Goal: Task Accomplishment & Management: Complete application form

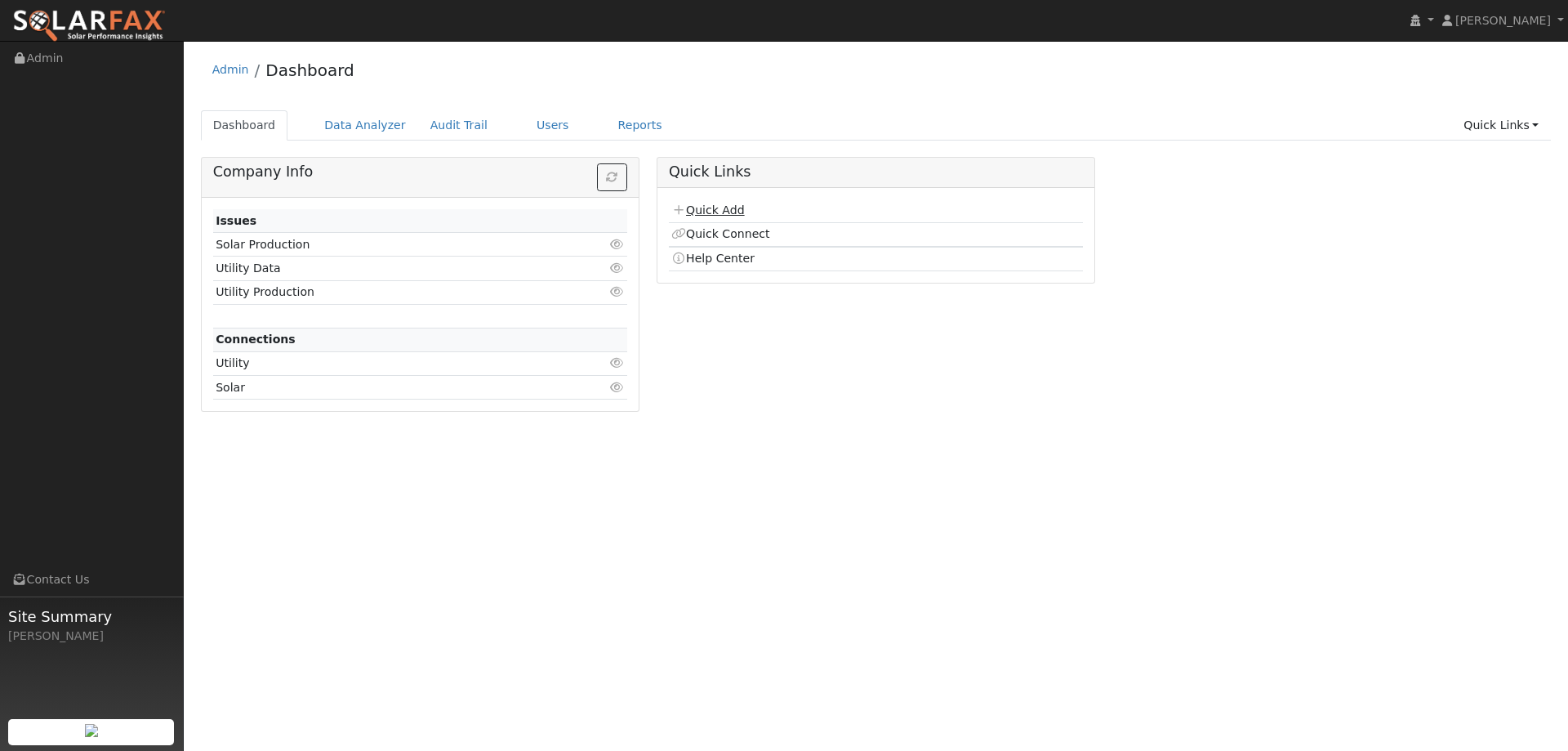
click at [699, 208] on link "Quick Add" at bounding box center [707, 210] width 73 height 13
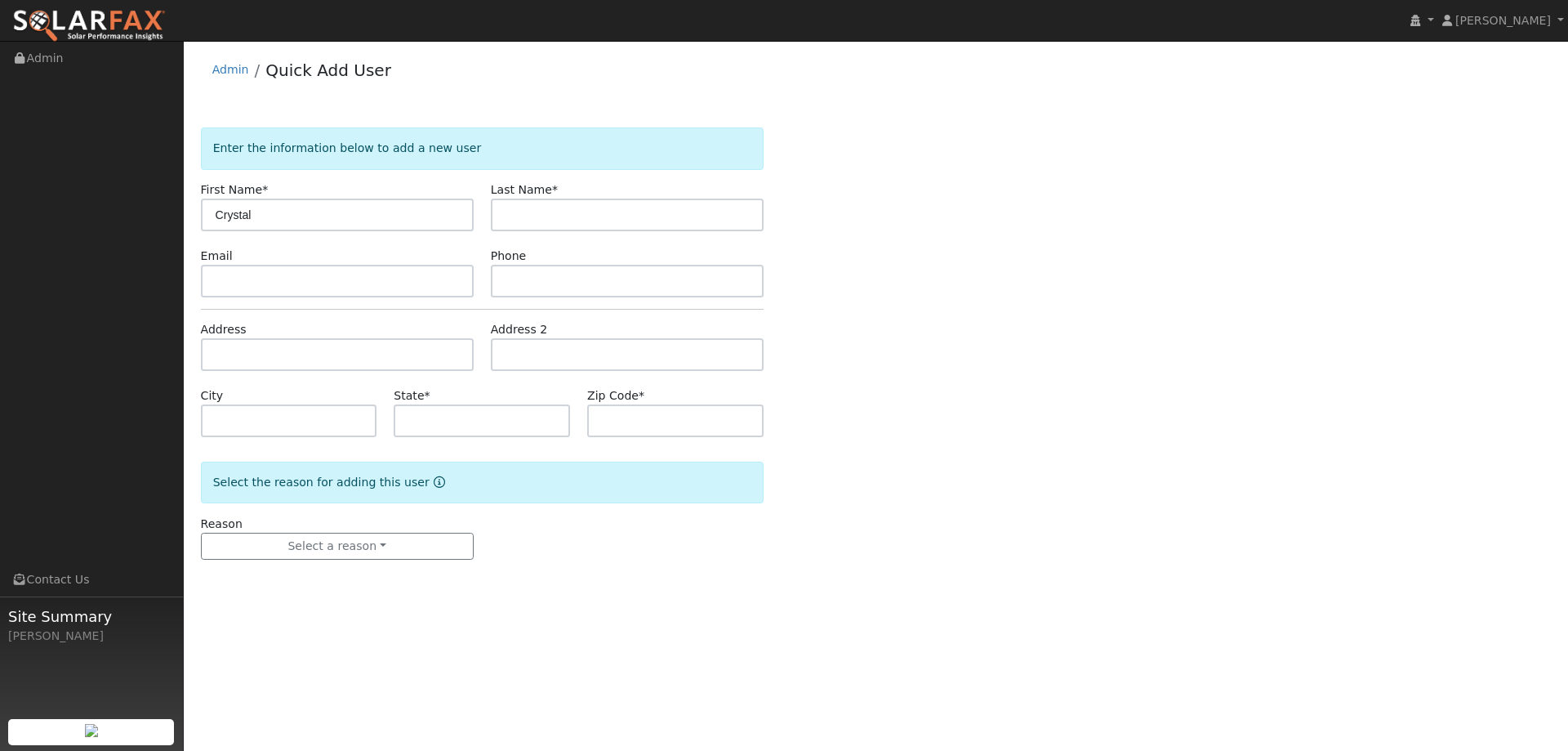
type input "Crystal"
type input "LaCroix"
paste input "crystalc527@gmail.com"
type input "crystalc527@gmail.com"
click at [563, 274] on input "text" at bounding box center [627, 281] width 273 height 33
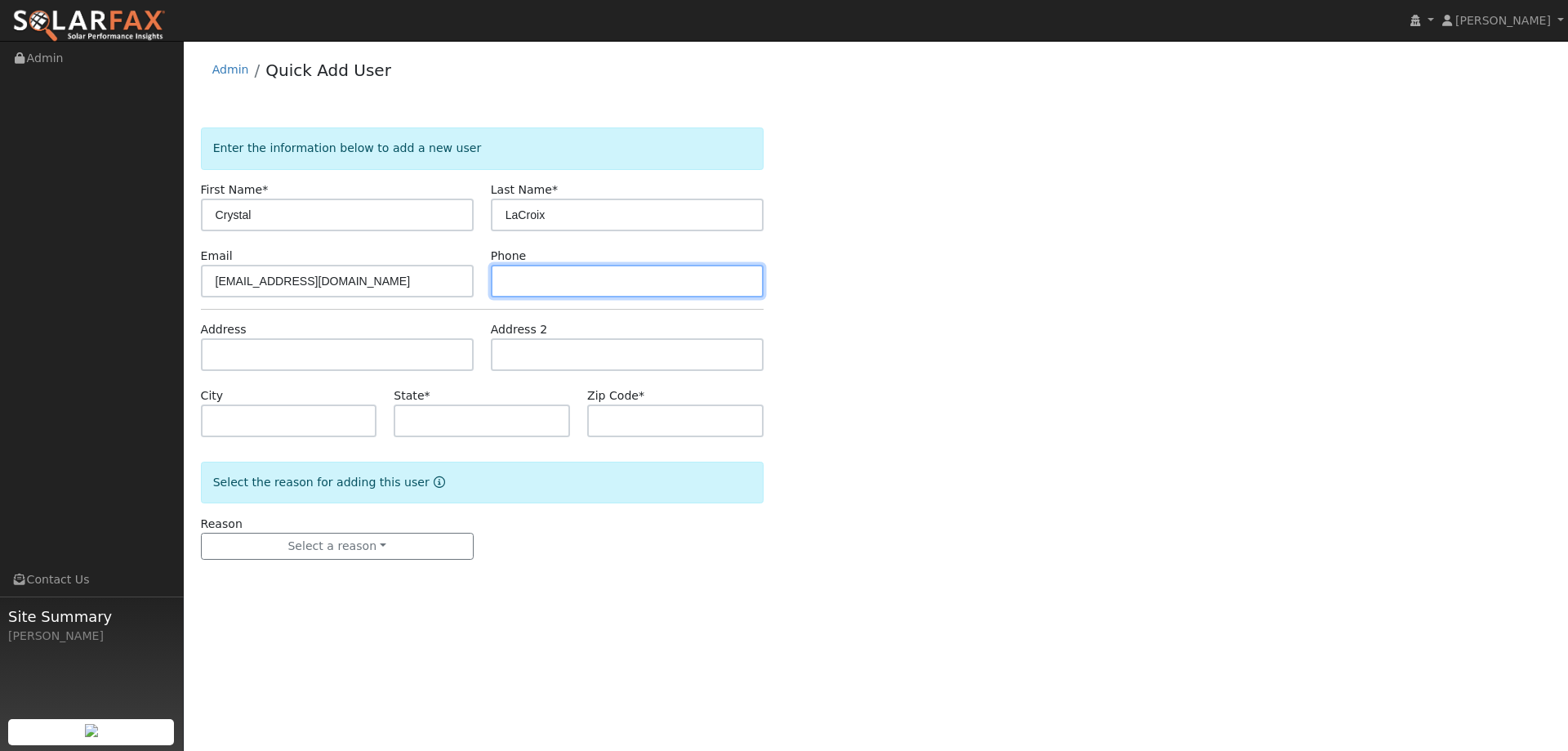
paste input "(916) 647-7959"
type input "(916) 647-7959"
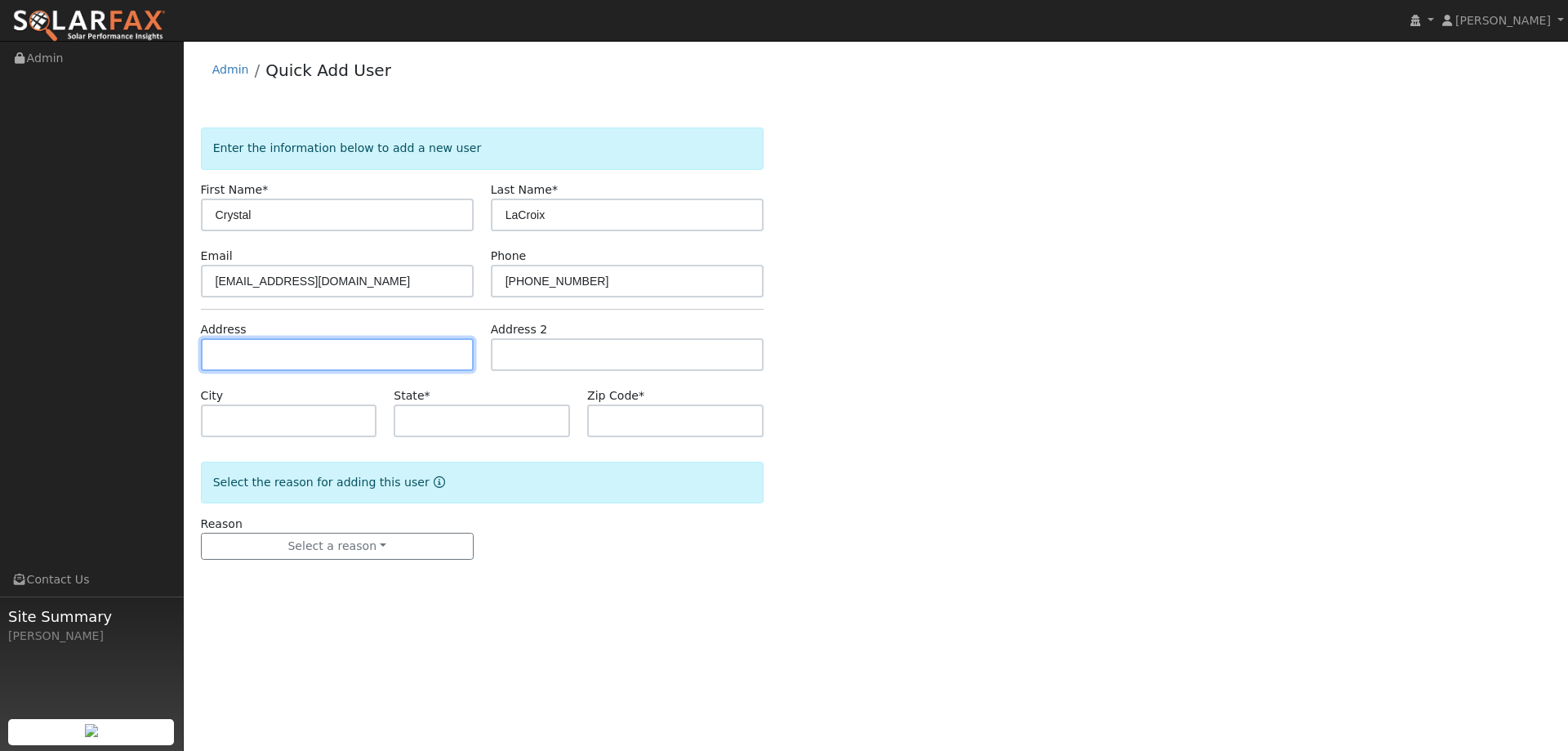
click at [390, 352] on input "text" at bounding box center [337, 354] width 273 height 33
paste input "3146 Diablo View Road"
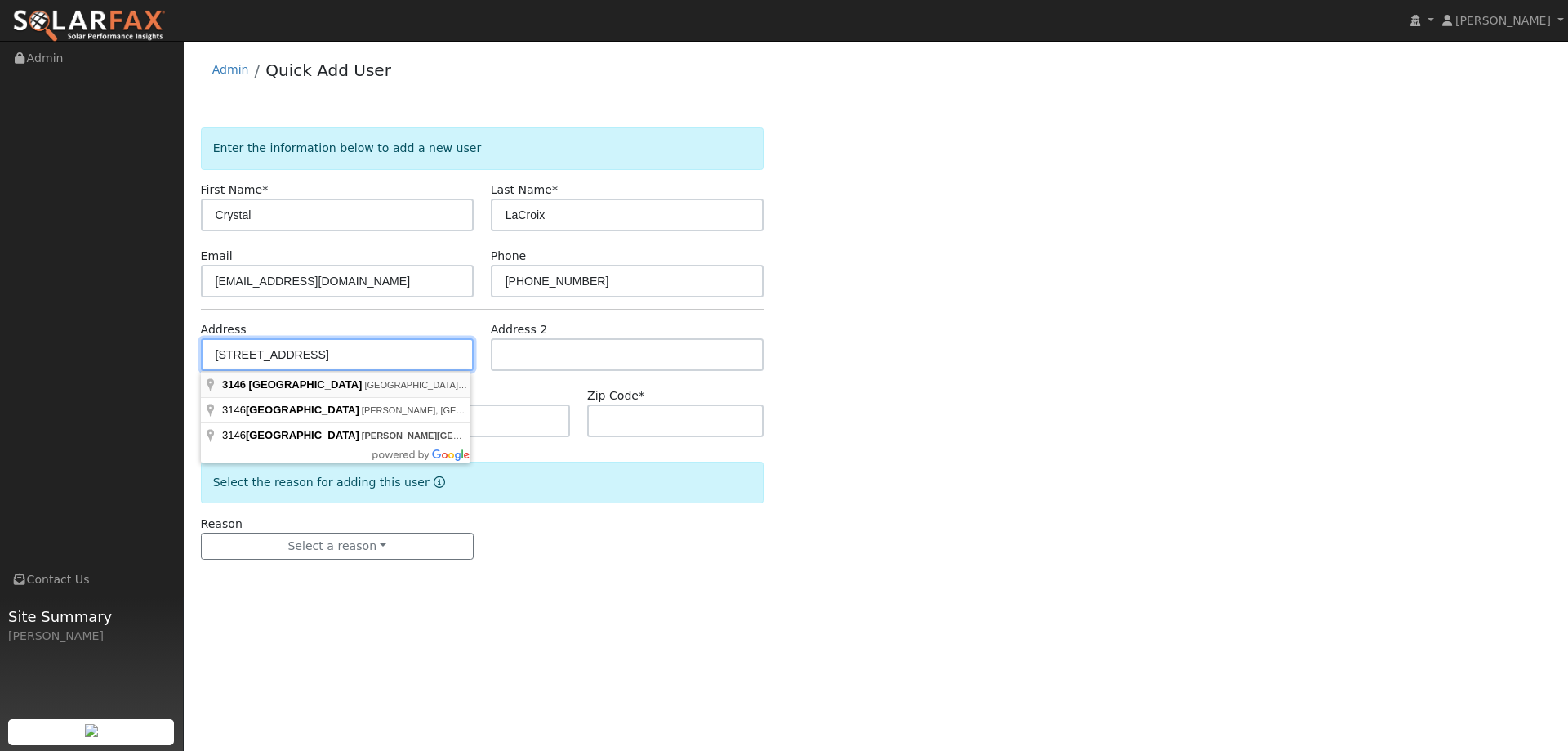
type input "3146 Diablo View Road"
type input "Lafayette"
type input "CA"
type input "94549"
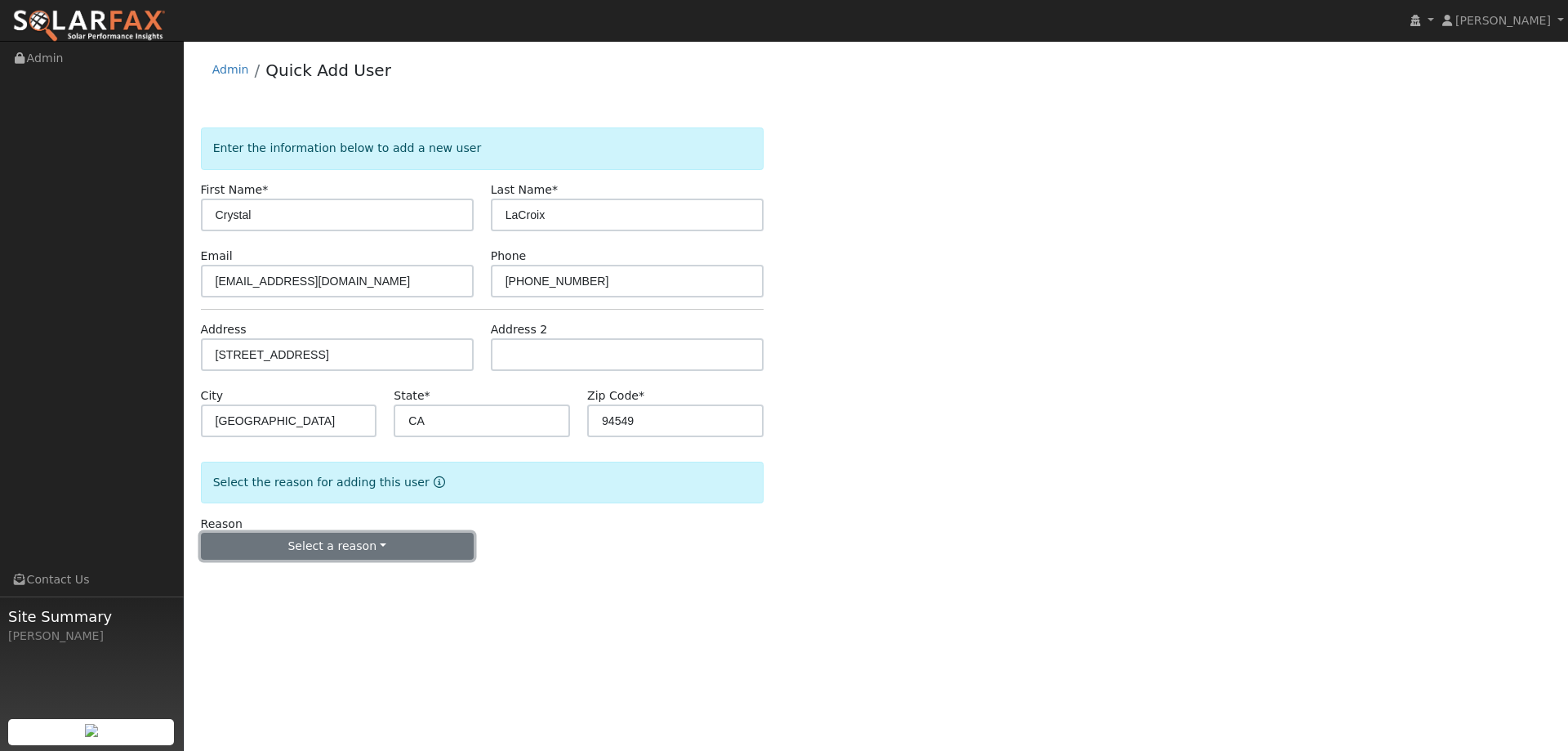
click at [394, 548] on button "Select a reason" at bounding box center [337, 547] width 273 height 27
click at [349, 586] on link "New lead" at bounding box center [292, 580] width 180 height 23
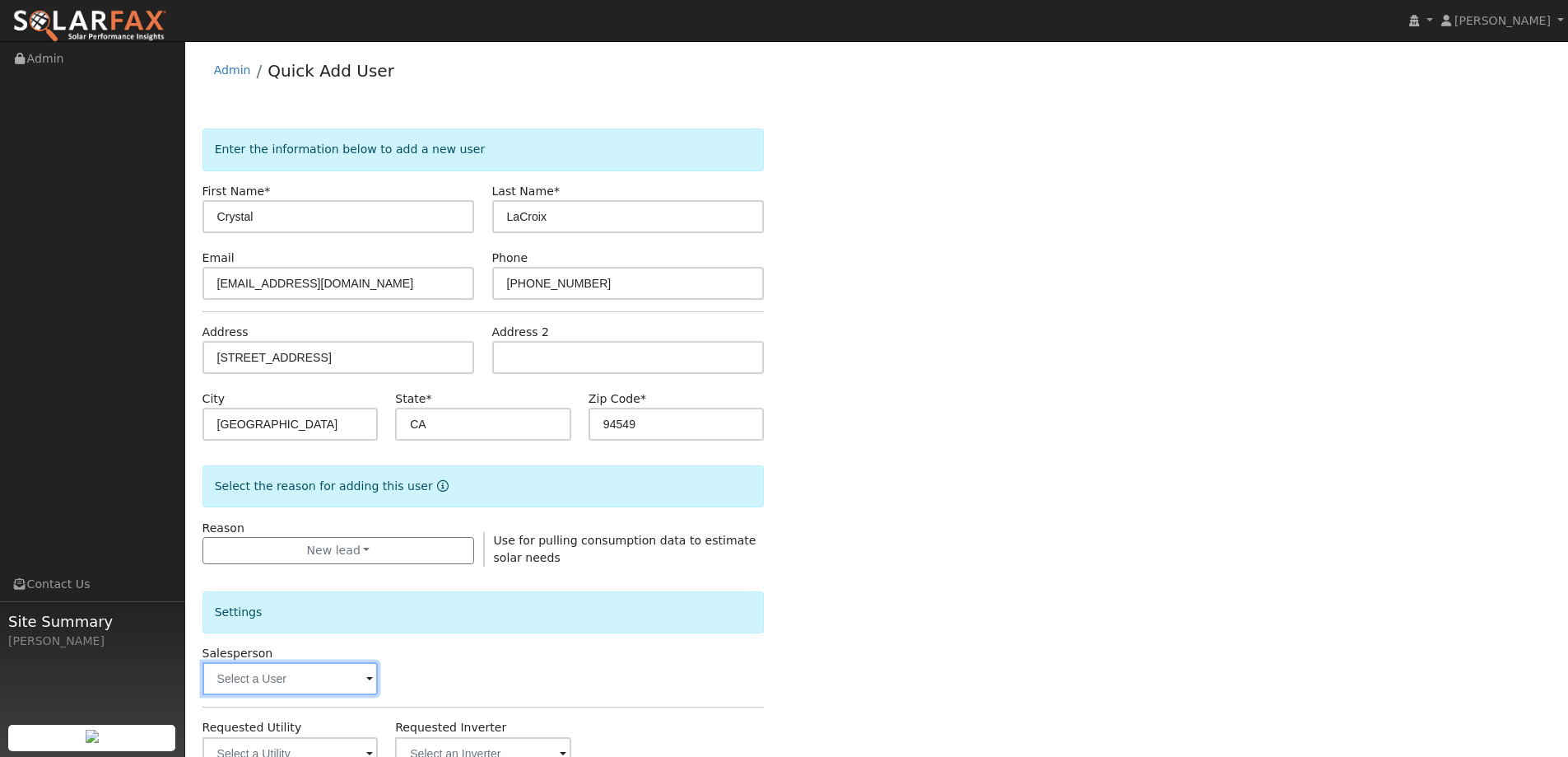
click at [334, 668] on input "text" at bounding box center [290, 679] width 176 height 33
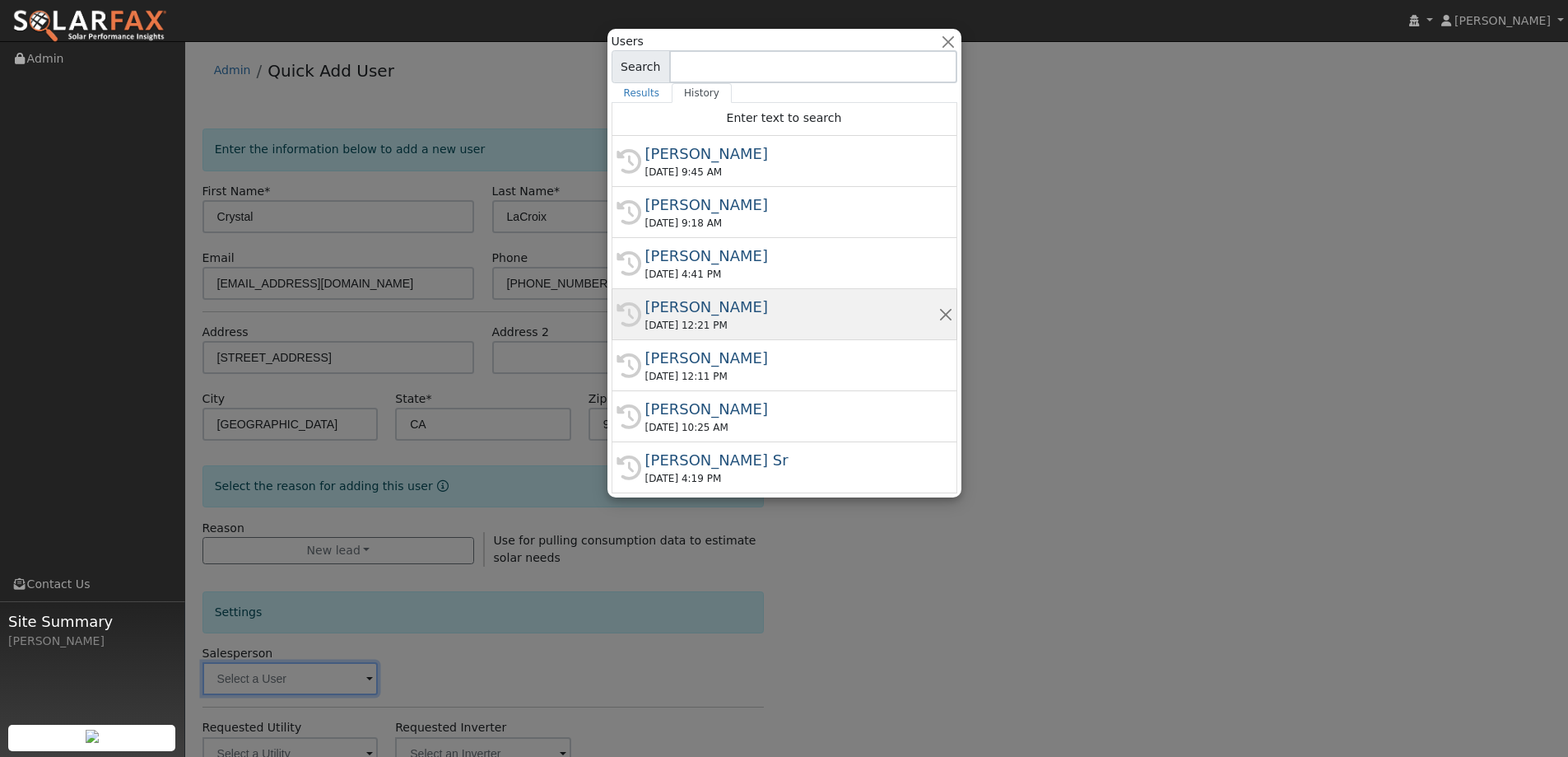
click at [691, 304] on div "Kelsey Commerford" at bounding box center [792, 307] width 293 height 22
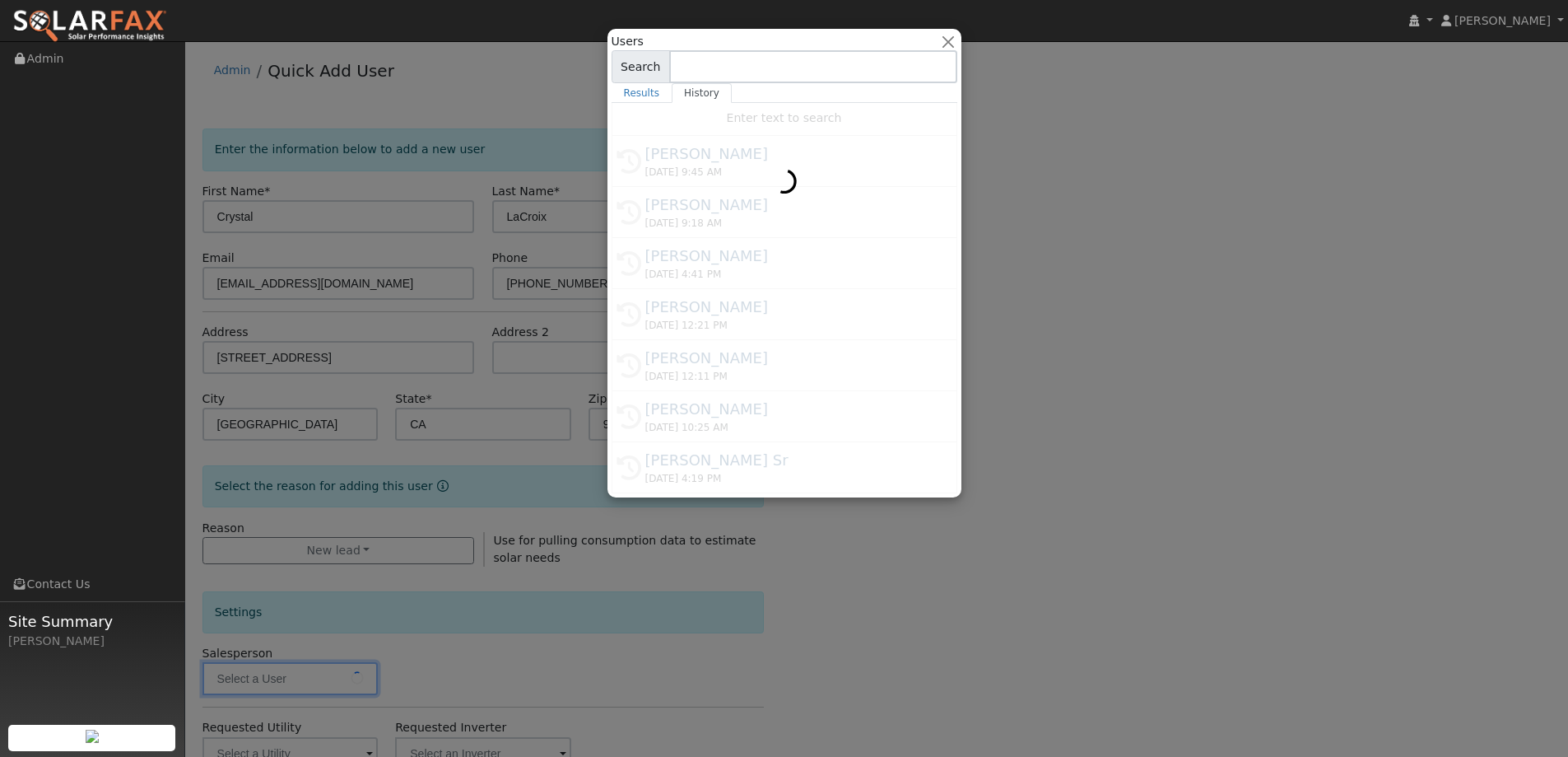
type input "Kelsey Commerford"
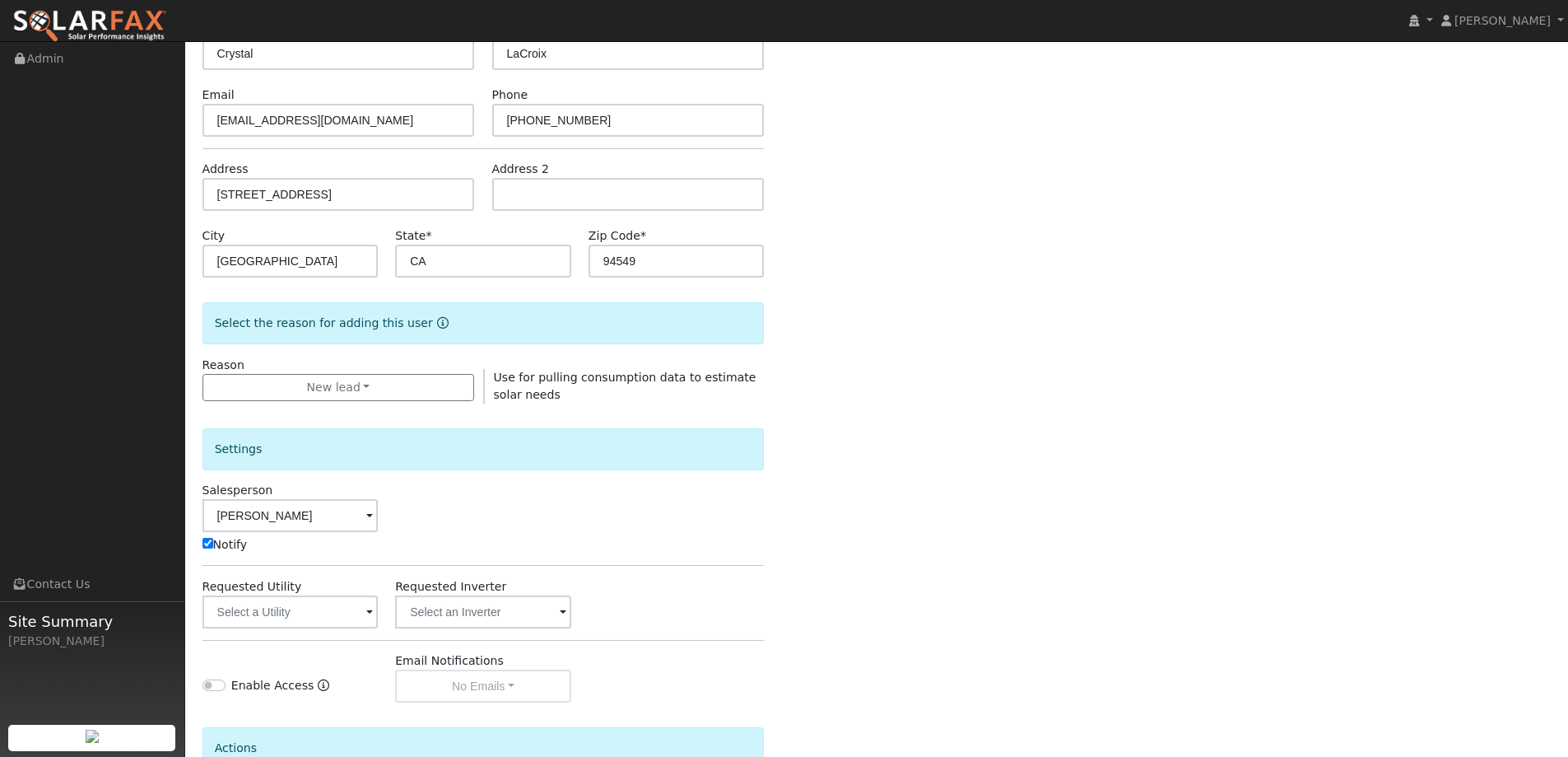
scroll to position [165, 0]
click at [319, 610] on input "text" at bounding box center [290, 610] width 176 height 33
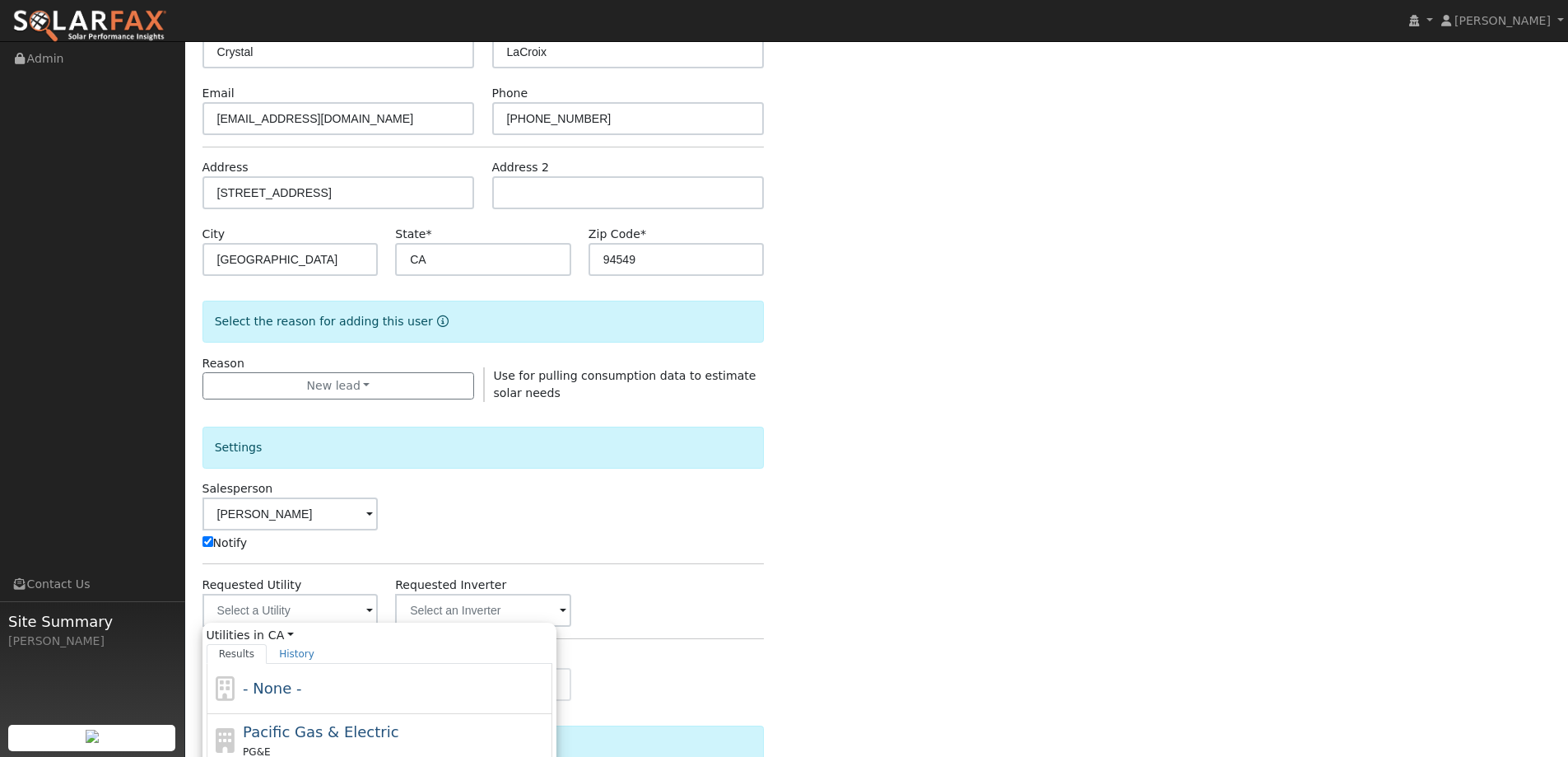
click at [390, 725] on div "Pacific Gas & Electric PG&E" at bounding box center [396, 741] width 305 height 40
type input "Pacific Gas & Electric"
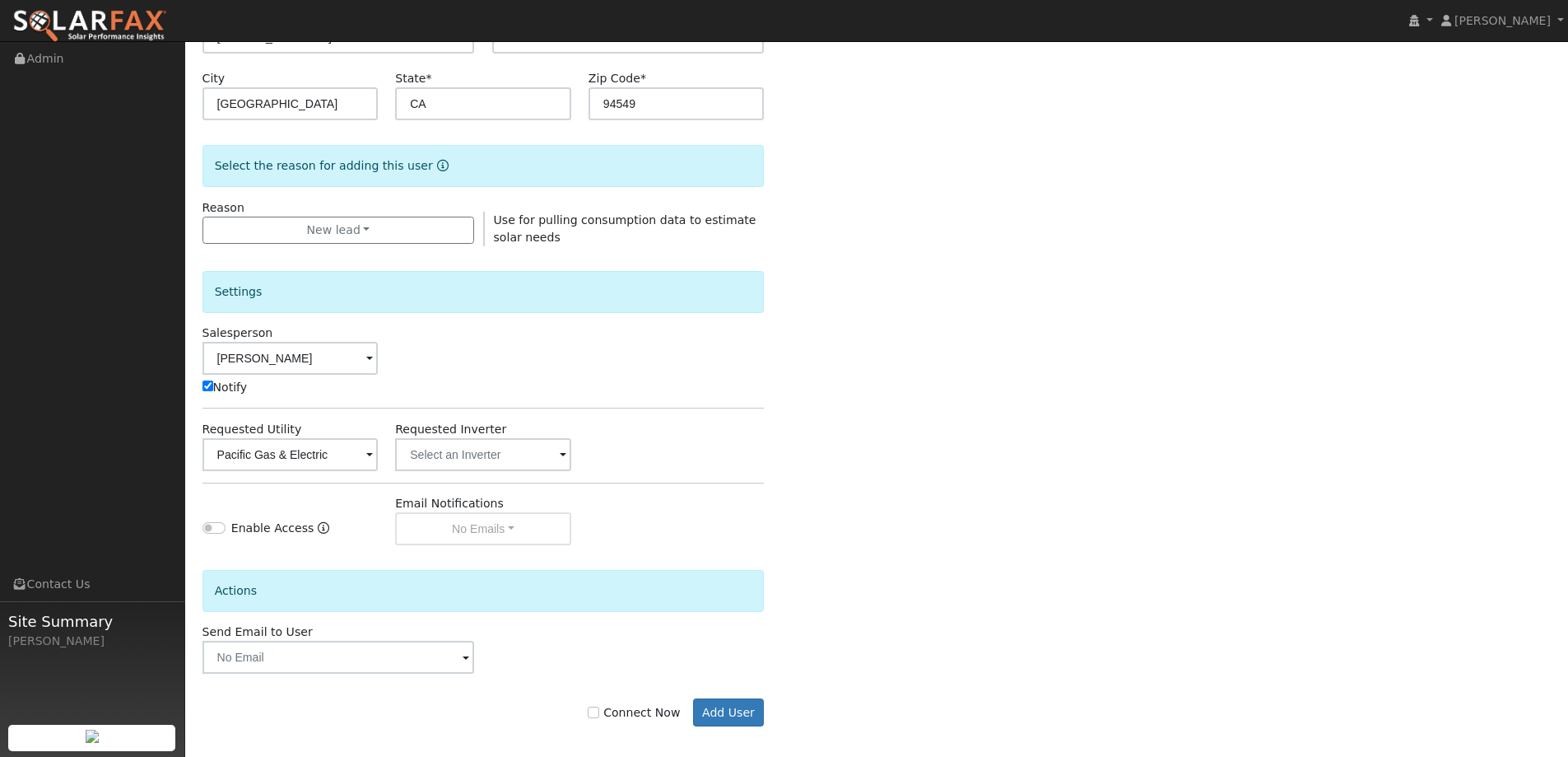
scroll to position [331, 0]
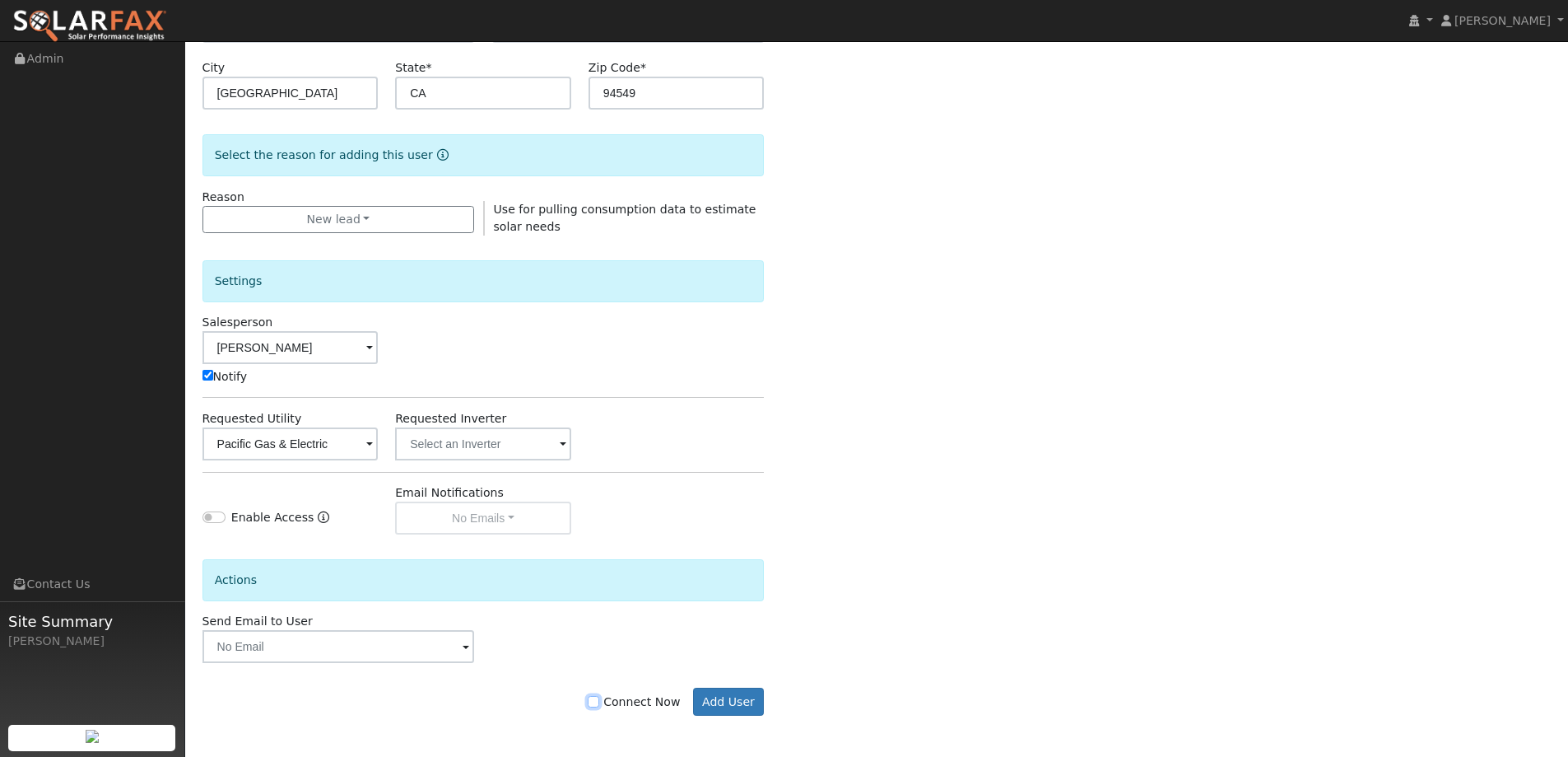
click at [599, 704] on input "Connect Now" at bounding box center [593, 701] width 11 height 11
checkbox input "true"
click at [734, 706] on button "Add User" at bounding box center [728, 702] width 72 height 28
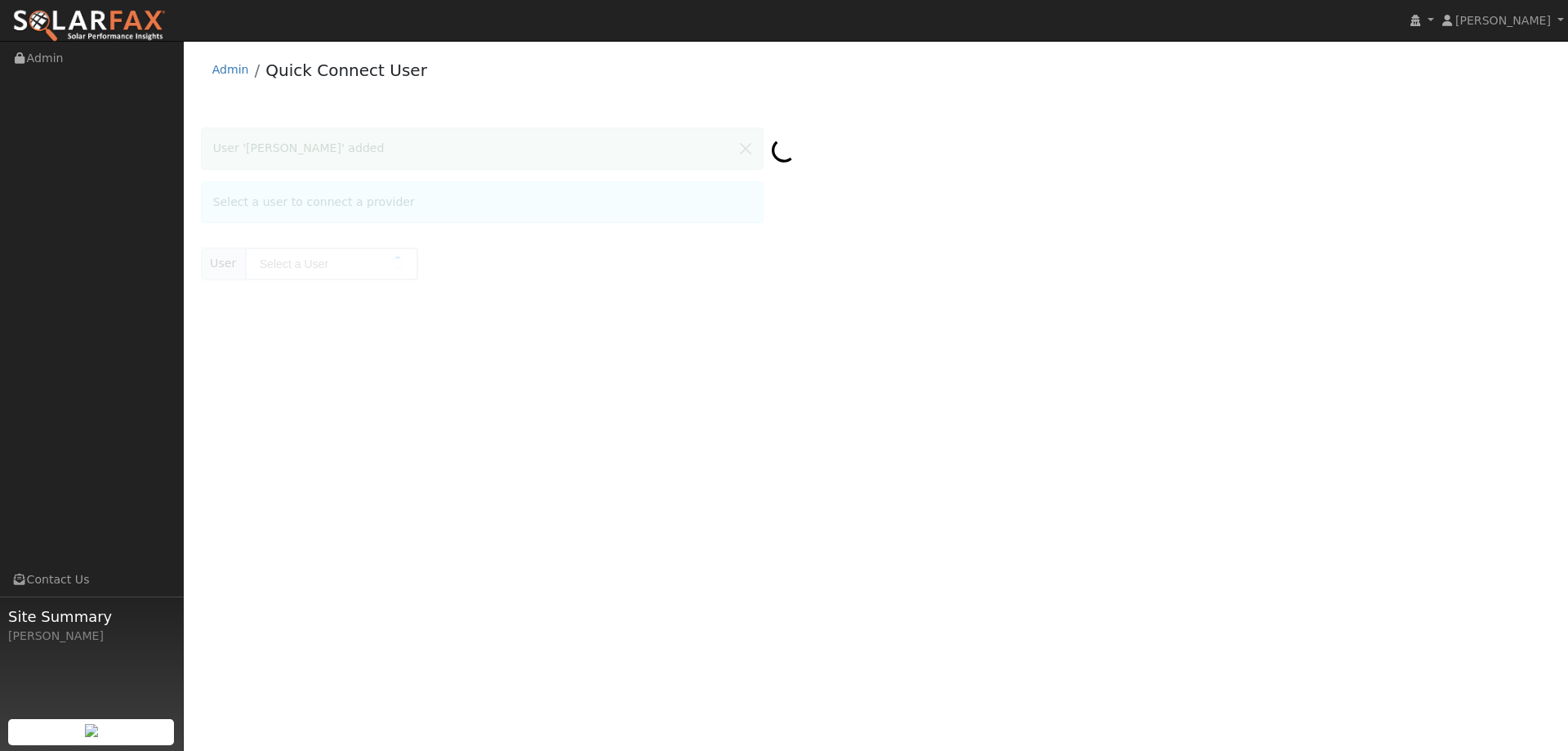
type input "[PERSON_NAME]"
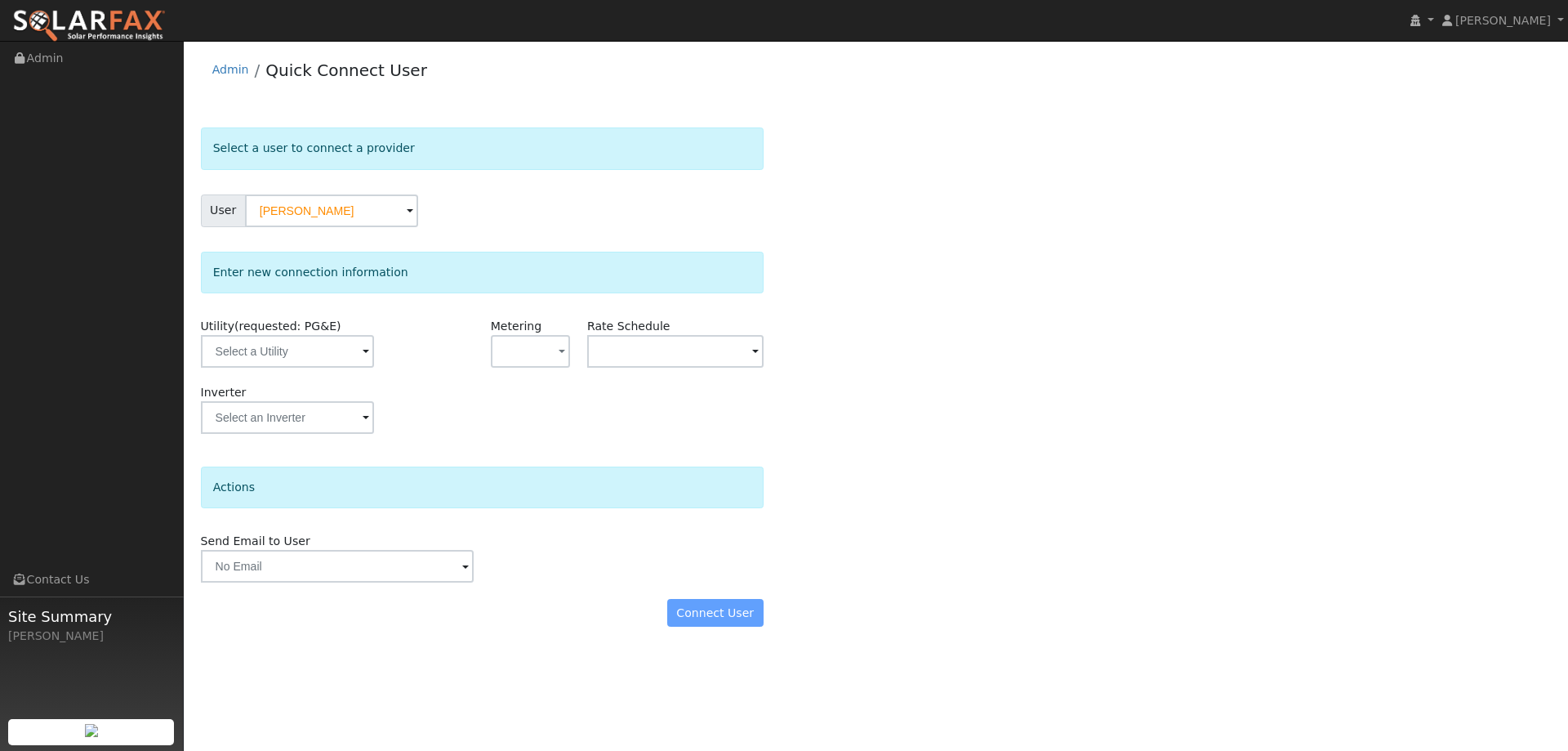
click at [363, 355] on span at bounding box center [366, 352] width 7 height 19
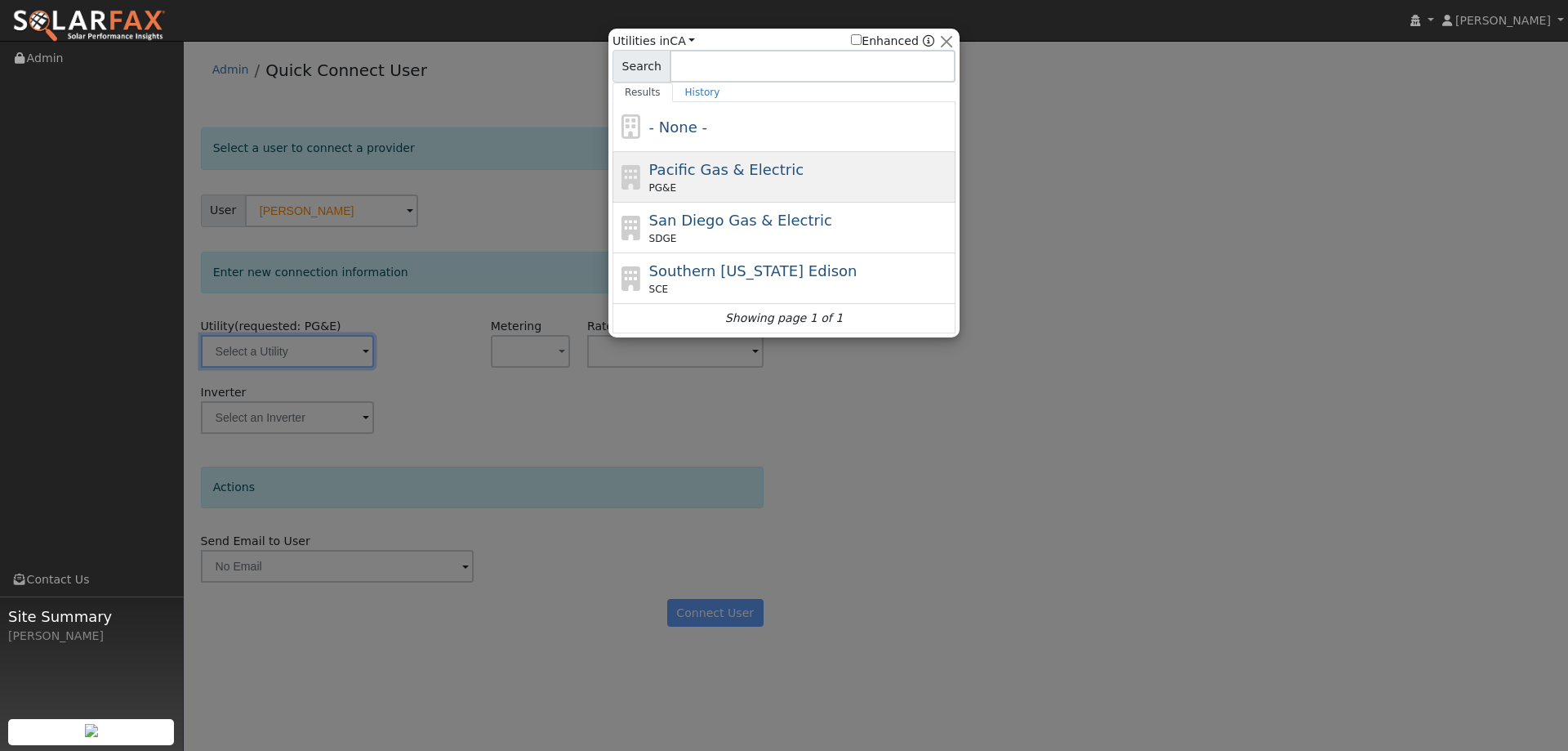
click at [681, 177] on span "Pacific Gas & Electric" at bounding box center [726, 169] width 155 height 17
type input "PG&E"
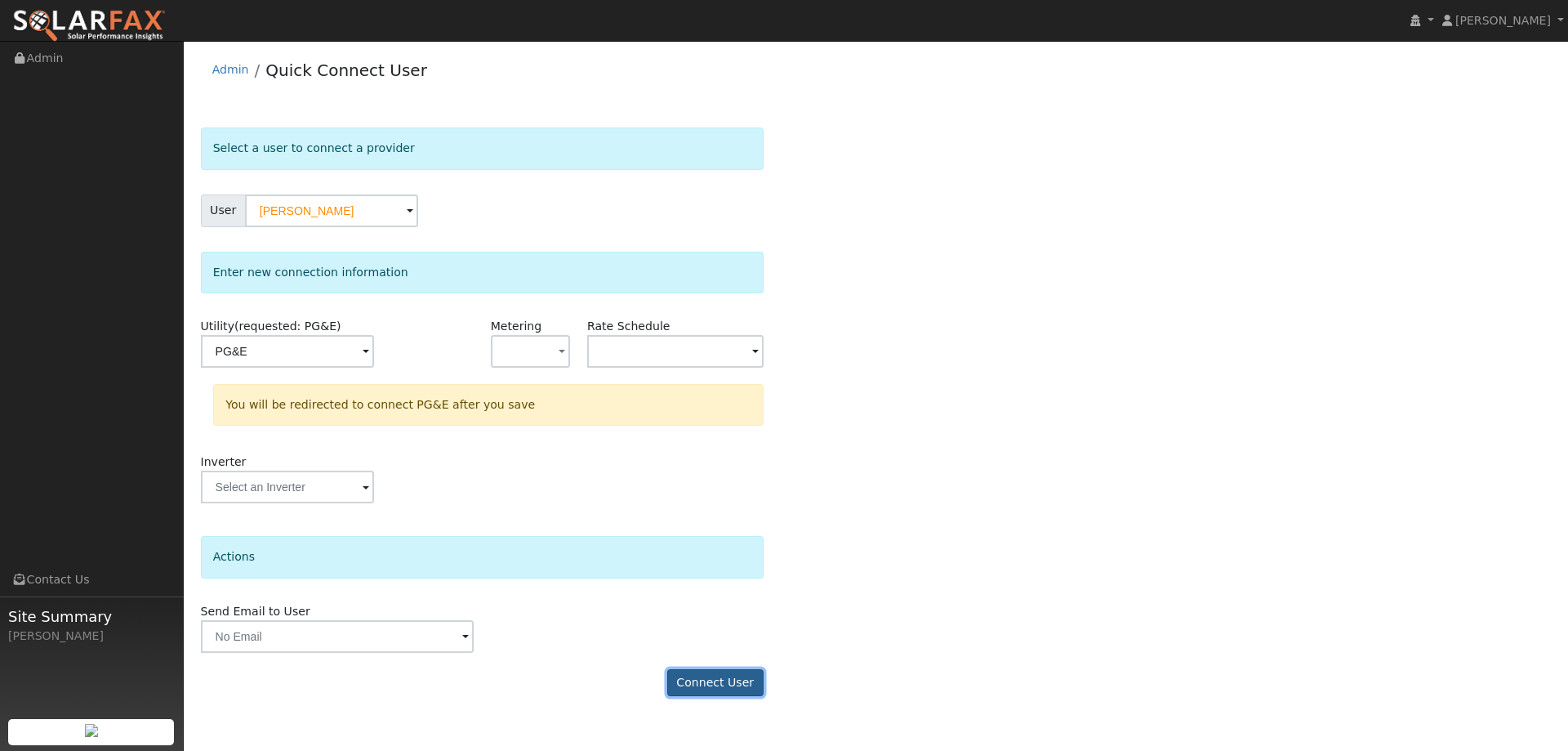
click at [710, 683] on button "Connect User" at bounding box center [715, 683] width 97 height 27
